Goal: Use online tool/utility: Utilize a website feature to perform a specific function

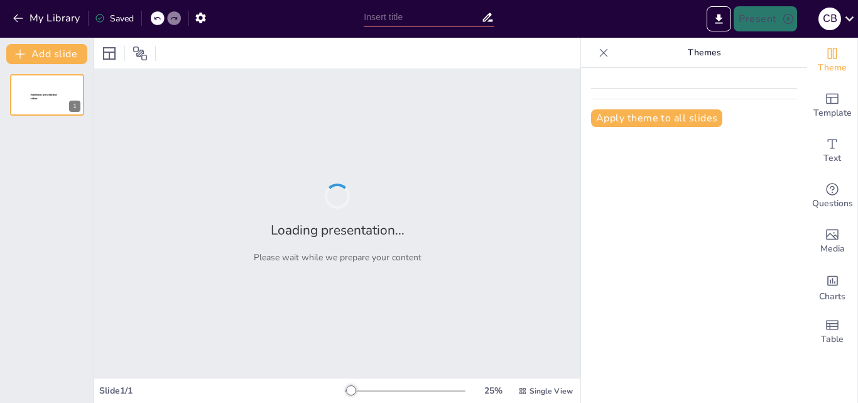
type input "Tiempo personal: cuerpo vivido"
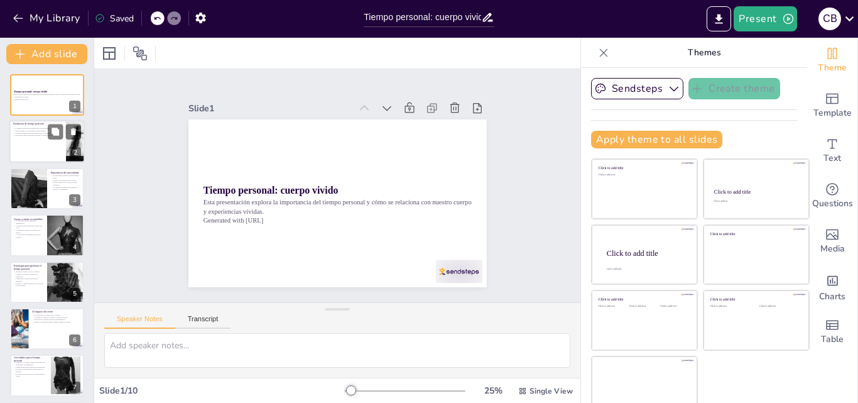
click at [70, 148] on div "2" at bounding box center [75, 153] width 11 height 11
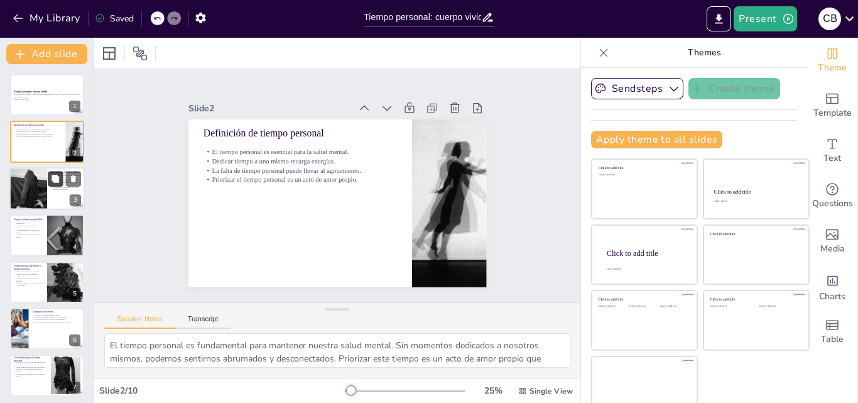
click at [55, 180] on icon at bounding box center [56, 179] width 8 height 8
type textarea "El autocuidado es fundamental para mejorar tanto nuestra salud mental como físi…"
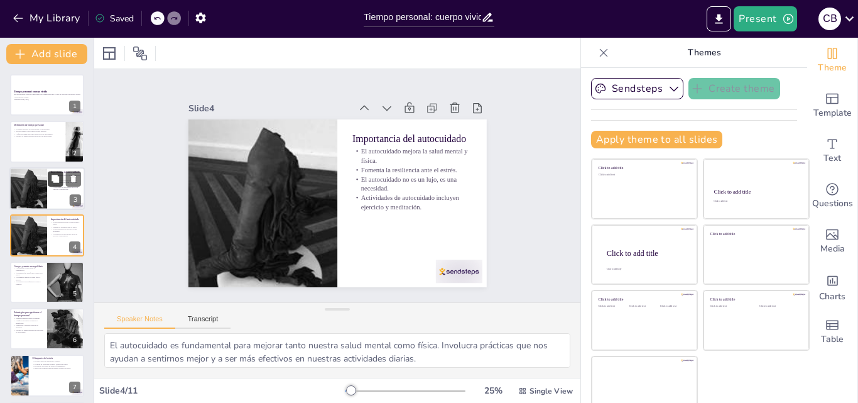
scroll to position [2, 0]
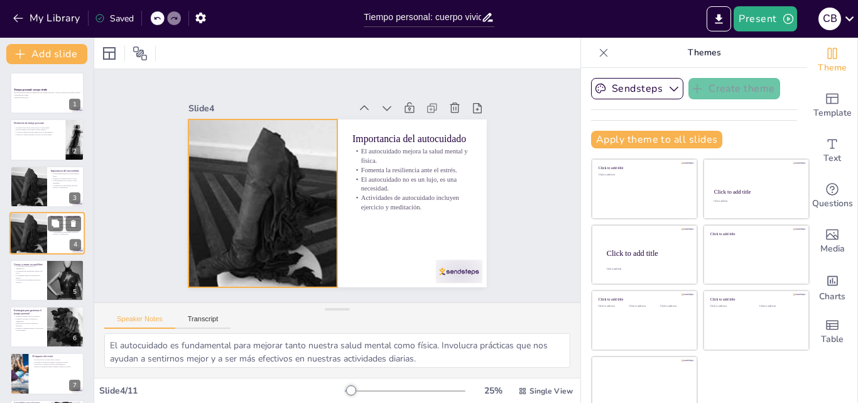
click at [43, 216] on div at bounding box center [28, 233] width 38 height 51
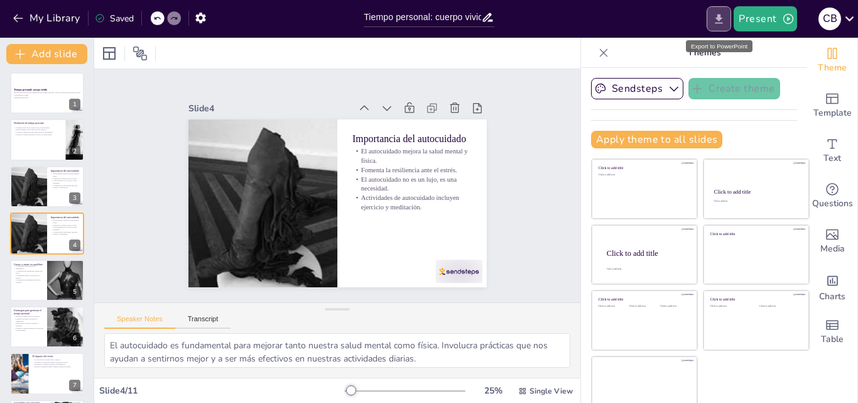
click at [719, 20] on icon "Export to PowerPoint" at bounding box center [720, 18] width 8 height 9
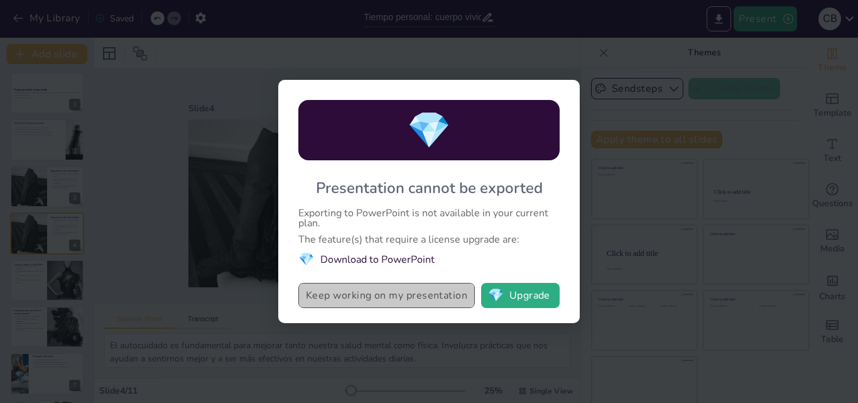
click at [455, 302] on button "Keep working on my presentation" at bounding box center [386, 295] width 177 height 25
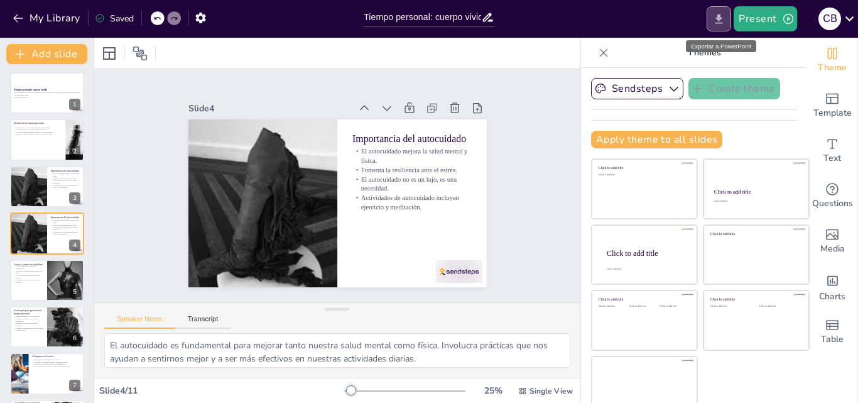
click at [723, 19] on icon "Export to PowerPoint" at bounding box center [719, 19] width 13 height 13
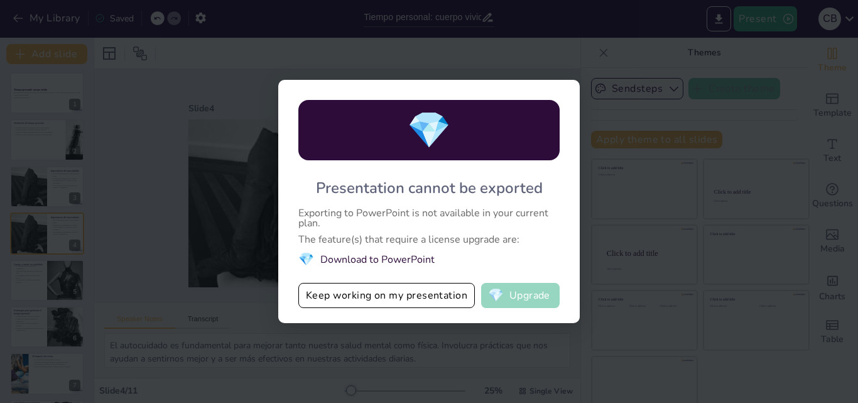
click at [526, 295] on button "💎 Upgrade" at bounding box center [520, 295] width 79 height 25
